Goal: Information Seeking & Learning: Learn about a topic

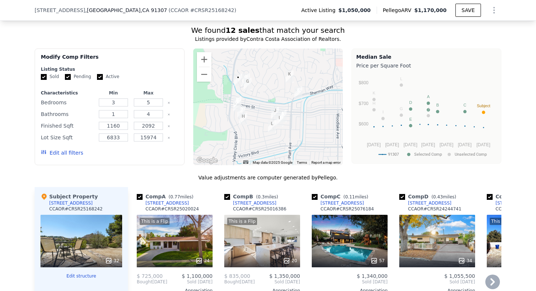
scroll to position [590, 0]
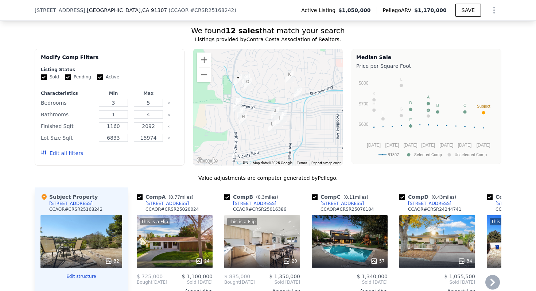
click at [251, 201] on div "24339 Welby Way" at bounding box center [254, 204] width 43 height 6
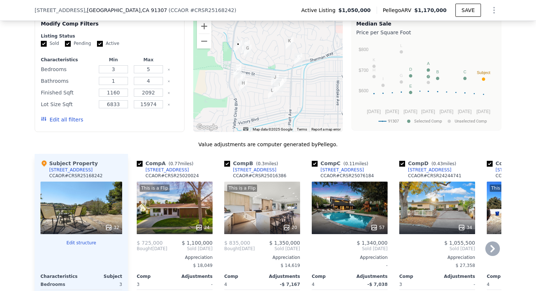
scroll to position [621, 0]
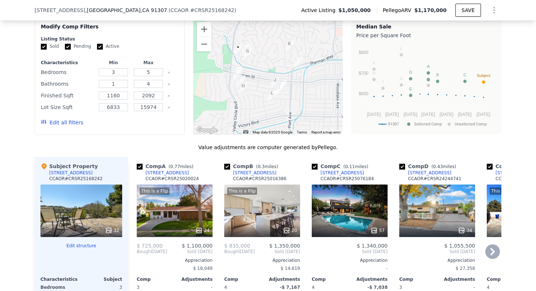
click at [182, 185] on div "This is a Flip 24" at bounding box center [175, 211] width 76 height 53
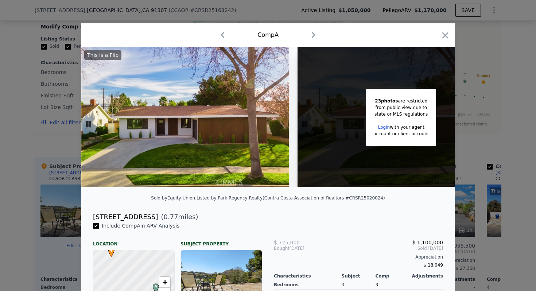
scroll to position [26, 0]
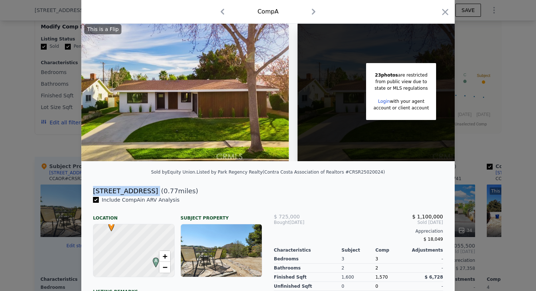
drag, startPoint x: 153, startPoint y: 192, endPoint x: 89, endPoint y: 192, distance: 63.5
click at [89, 192] on div "23746 Archwood St ( 0.77 miles)" at bounding box center [268, 191] width 362 height 10
copy div "[STREET_ADDRESS]"
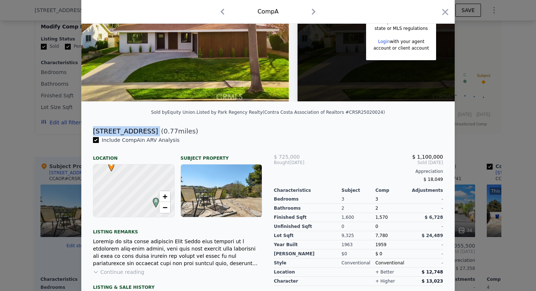
scroll to position [144, 0]
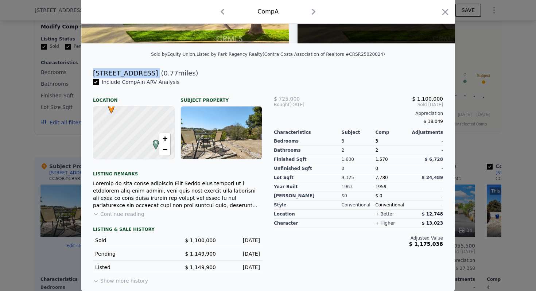
click at [150, 74] on div "[STREET_ADDRESS]" at bounding box center [125, 73] width 65 height 10
click at [32, 138] on div at bounding box center [268, 145] width 536 height 291
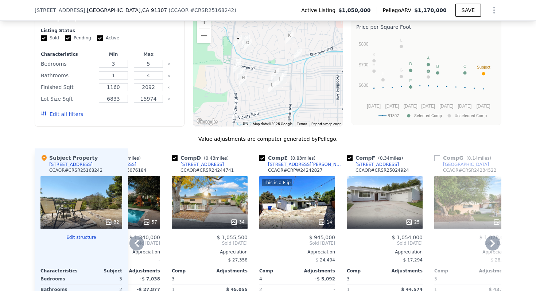
scroll to position [625, 0]
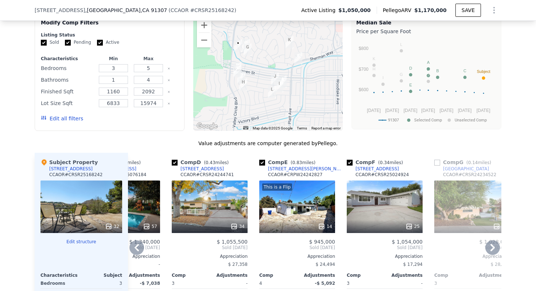
click at [288, 166] on div "[STREET_ADDRESS][PERSON_NAME]" at bounding box center [306, 169] width 76 height 6
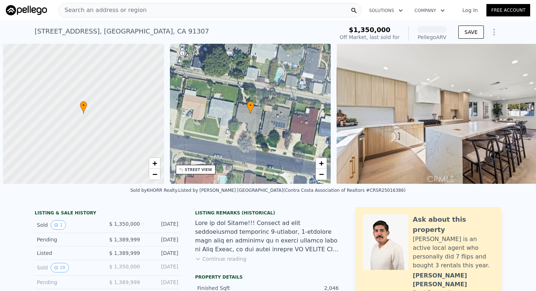
scroll to position [0, 3]
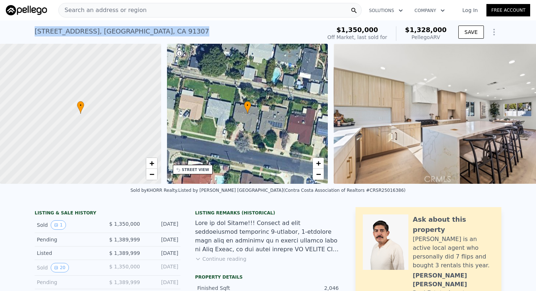
drag, startPoint x: 183, startPoint y: 29, endPoint x: 33, endPoint y: 30, distance: 150.0
click at [33, 30] on div "[STREET_ADDRESS] Sold [DATE] for $1.350m (~ARV $1.328m ) $1,350,000 Off Market,…" at bounding box center [268, 31] width 536 height 23
copy div "[STREET_ADDRESS]"
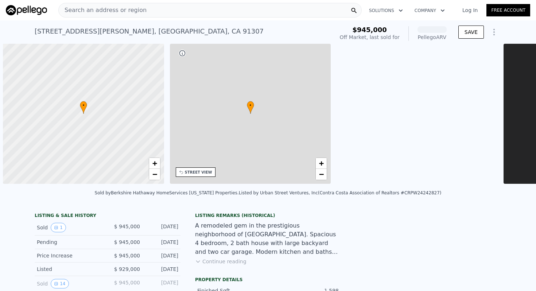
scroll to position [0, 3]
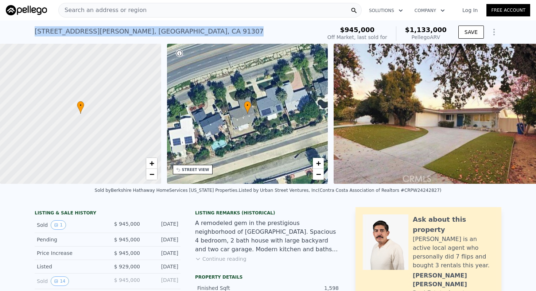
drag, startPoint x: 161, startPoint y: 30, endPoint x: 5, endPoint y: 34, distance: 155.5
click at [5, 34] on div "[STREET_ADDRESS][PERSON_NAME] Sold [DATE] for $945k (~ARV $1.133m ) $945,000 Of…" at bounding box center [268, 31] width 536 height 23
